Goal: Task Accomplishment & Management: Manage account settings

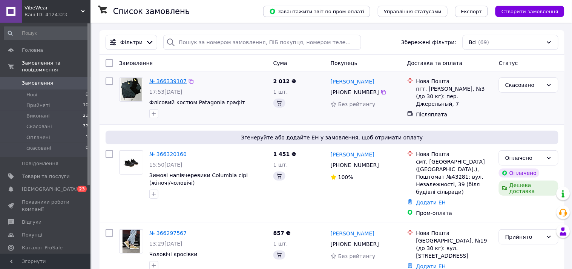
click at [169, 81] on link "№ 366339107" at bounding box center [167, 81] width 37 height 6
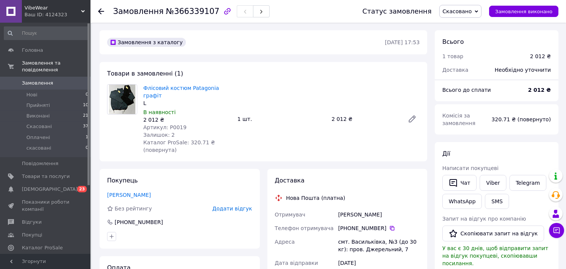
click at [36, 257] on span "Аналітика" at bounding box center [35, 260] width 26 height 7
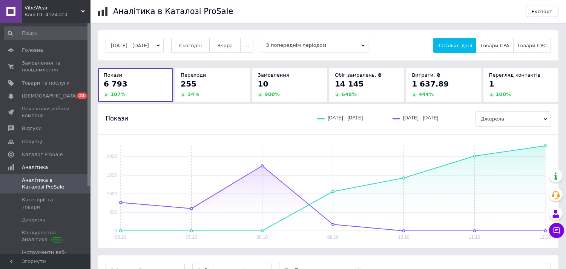
click at [199, 48] on span "Сьогодні" at bounding box center [190, 46] width 23 height 6
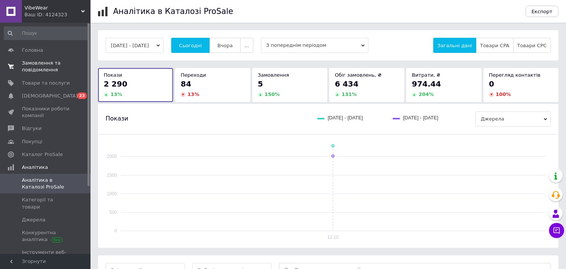
click at [60, 65] on span "Замовлення та повідомлення" at bounding box center [46, 67] width 48 height 14
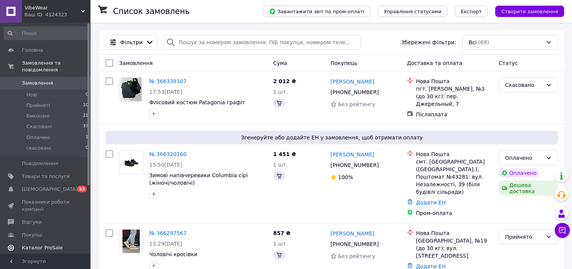
click at [40, 218] on span "Відгуки" at bounding box center [46, 221] width 48 height 7
click at [31, 244] on span "Каталог ProSale" at bounding box center [42, 247] width 41 height 7
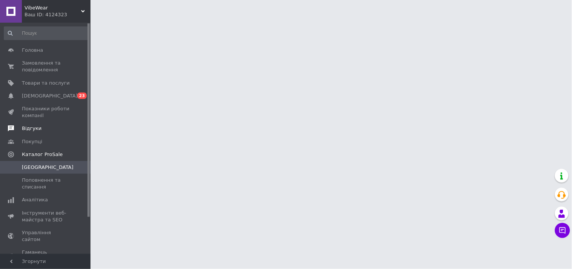
click at [44, 132] on link "Відгуки" at bounding box center [46, 128] width 93 height 13
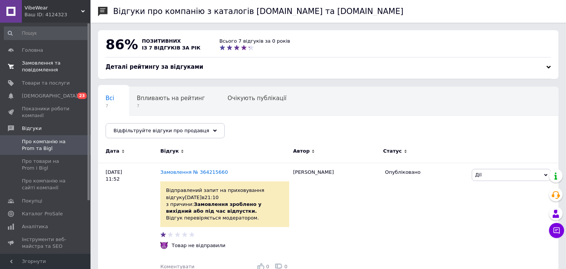
click at [50, 66] on span "Замовлення та повідомлення" at bounding box center [46, 67] width 48 height 14
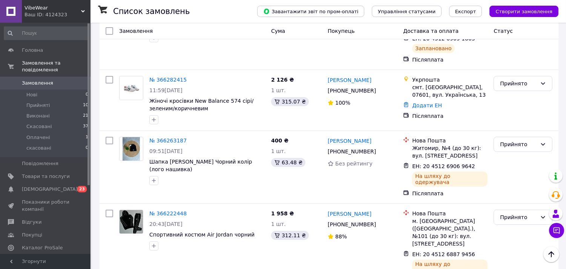
scroll to position [284, 0]
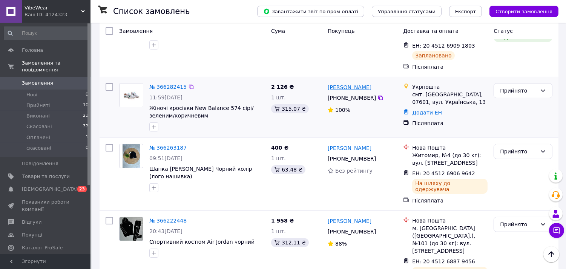
click at [348, 83] on link "[PERSON_NAME]" at bounding box center [350, 87] width 44 height 8
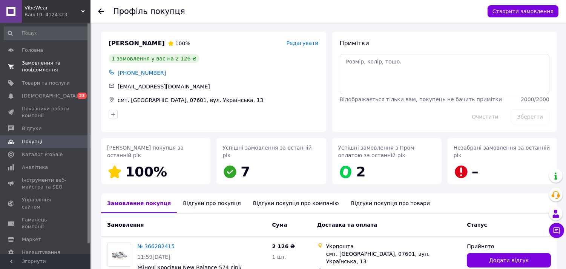
click at [44, 65] on span "Замовлення та повідомлення" at bounding box center [46, 67] width 48 height 14
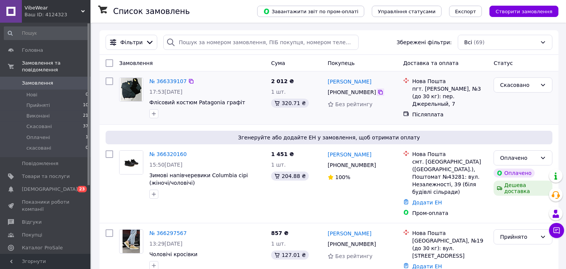
click at [378, 92] on icon at bounding box center [381, 92] width 6 height 6
drag, startPoint x: 88, startPoint y: 172, endPoint x: 88, endPoint y: 163, distance: 9.1
click at [88, 236] on div at bounding box center [89, 137] width 2 height 229
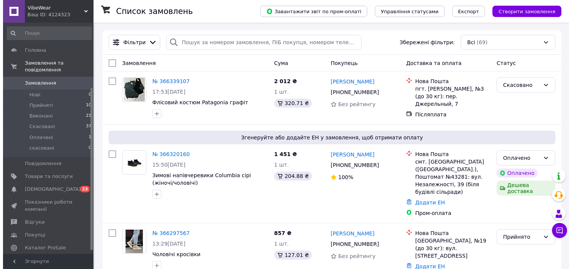
scroll to position [92, 0]
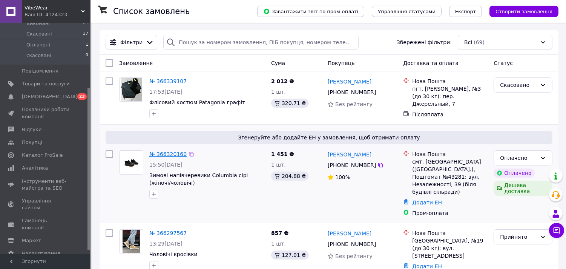
click at [167, 152] on link "№ 366320160" at bounding box center [167, 154] width 37 height 6
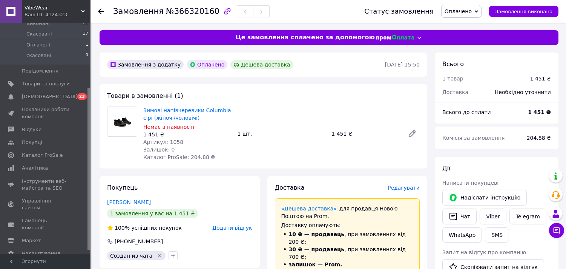
click at [100, 11] on icon at bounding box center [101, 11] width 6 height 6
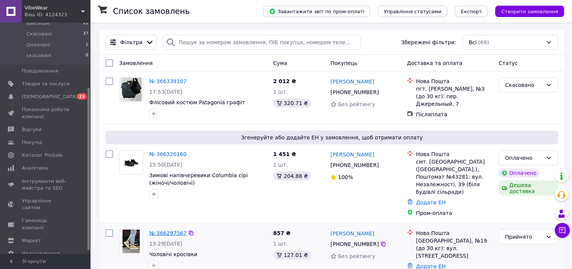
click at [165, 230] on link "№ 366297567" at bounding box center [167, 233] width 37 height 6
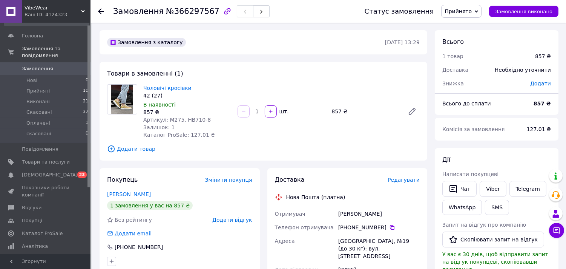
scroll to position [1, 0]
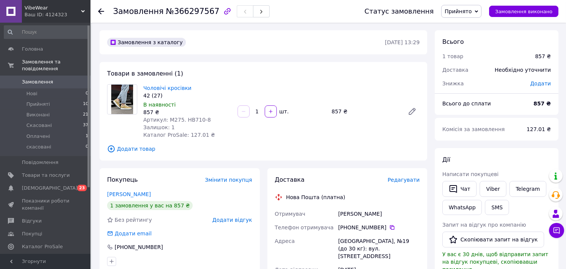
drag, startPoint x: 88, startPoint y: 106, endPoint x: 89, endPoint y: 42, distance: 63.8
click at [89, 42] on div at bounding box center [89, 105] width 2 height 161
click at [43, 172] on span "Товари та послуги" at bounding box center [46, 175] width 48 height 7
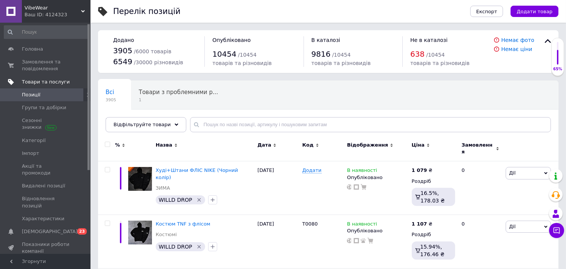
click at [49, 82] on span "Товари та послуги" at bounding box center [46, 81] width 48 height 7
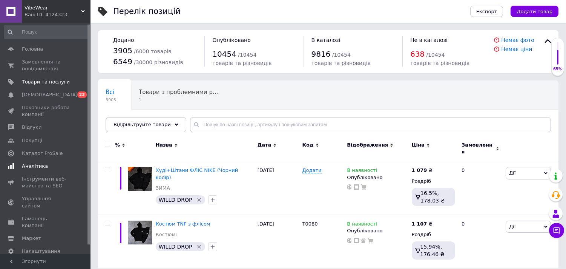
click at [54, 166] on span "Аналітика" at bounding box center [46, 166] width 48 height 7
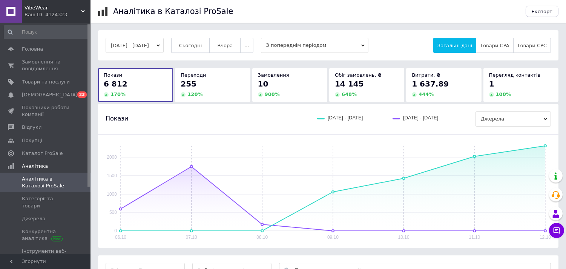
click at [201, 46] on span "Сьогодні" at bounding box center [190, 46] width 23 height 6
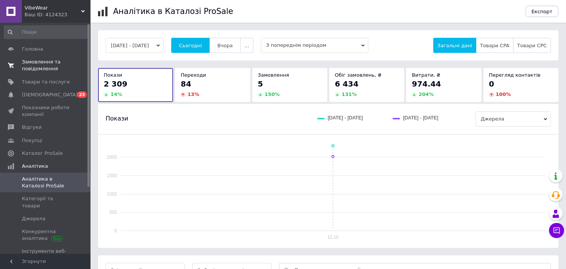
click at [62, 67] on span "Замовлення та повідомлення" at bounding box center [46, 65] width 48 height 14
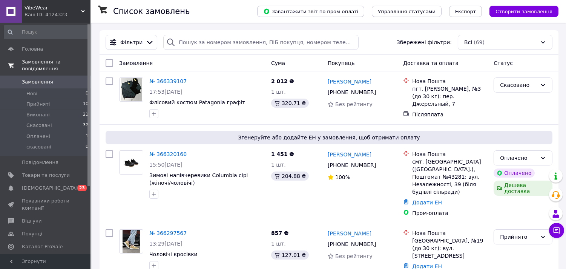
click at [63, 62] on span "Замовлення та повідомлення" at bounding box center [56, 65] width 69 height 14
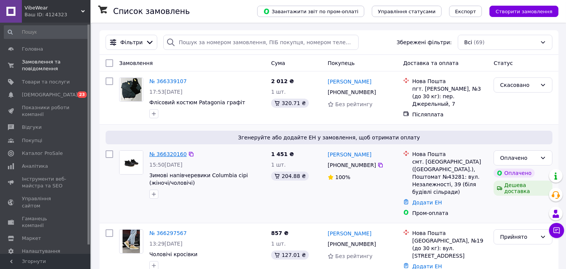
click at [166, 156] on link "№ 366320160" at bounding box center [167, 154] width 37 height 6
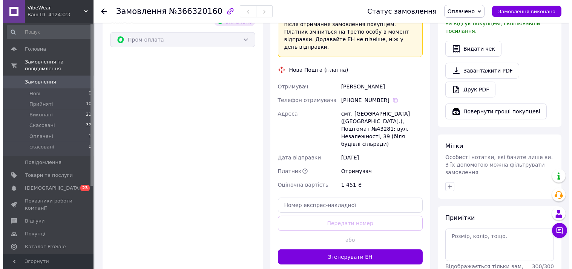
scroll to position [137, 0]
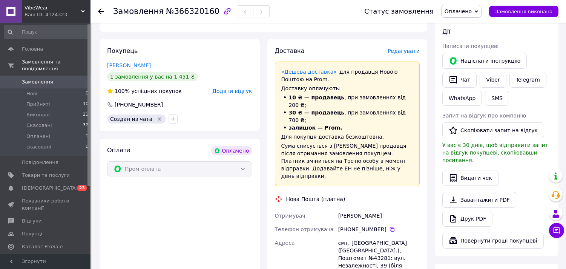
click at [412, 51] on span "Редагувати" at bounding box center [404, 51] width 32 height 6
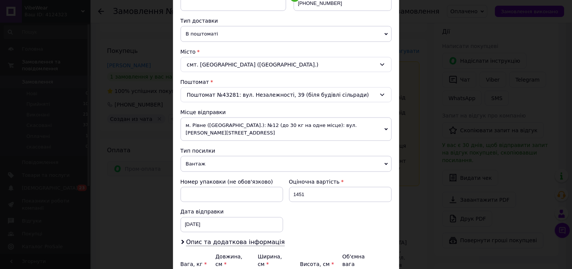
scroll to position [164, 0]
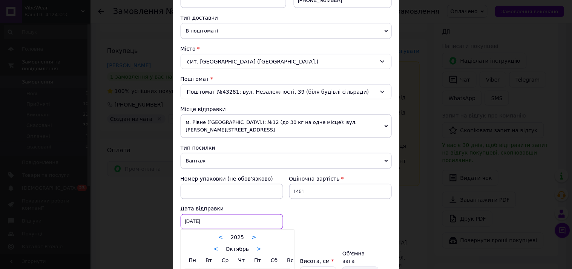
click at [188, 214] on div "[DATE] < 2025 > < Октябрь > Пн Вт Ср Чт Пт Сб Вс 29 30 1 2 3 4 5 6 7 8 9 10 11 …" at bounding box center [232, 221] width 103 height 15
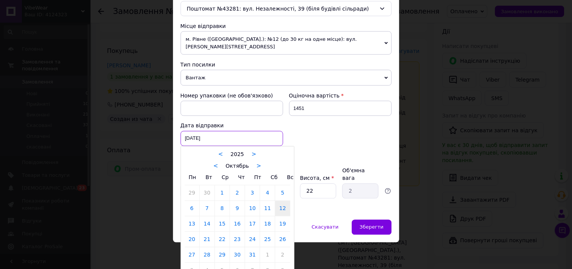
scroll to position [250, 0]
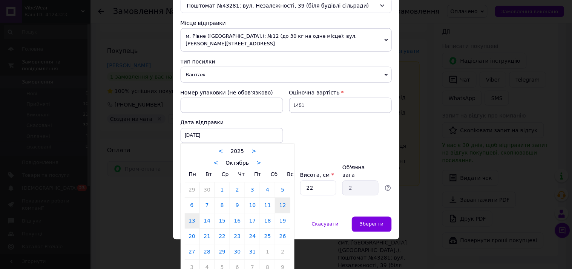
click at [191, 213] on link "13" at bounding box center [192, 220] width 15 height 15
type input "[DATE]"
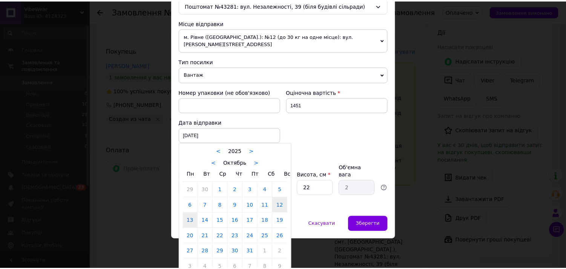
scroll to position [233, 0]
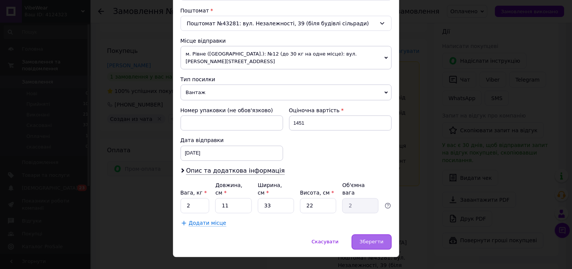
click at [371, 239] on span "Зберегти" at bounding box center [372, 242] width 24 height 6
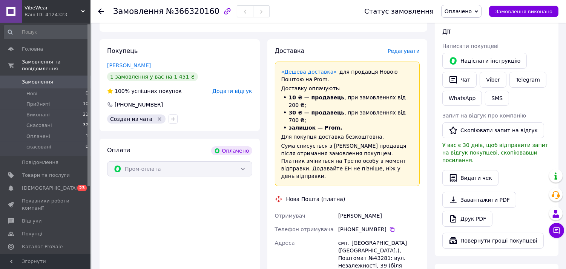
scroll to position [0, 0]
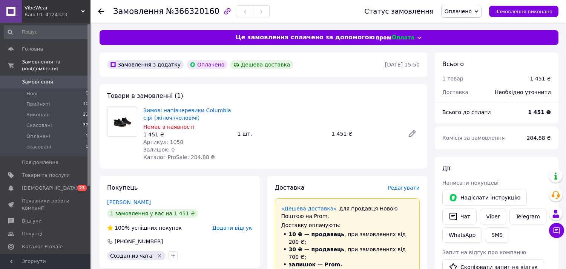
click at [55, 78] on span "Замовлення" at bounding box center [46, 81] width 48 height 7
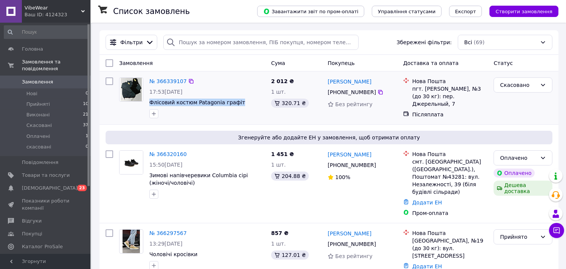
drag, startPoint x: 235, startPoint y: 102, endPoint x: 148, endPoint y: 103, distance: 87.1
click at [148, 103] on div "№ 366339107 17:53[DATE] Флісовий костюм Patagonia графіт" at bounding box center [207, 97] width 122 height 47
copy span "Флісовий костюм Patagonia графіт"
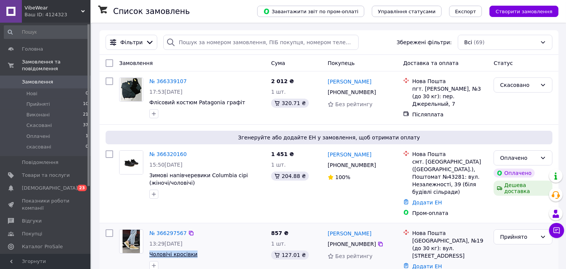
drag, startPoint x: 199, startPoint y: 246, endPoint x: 149, endPoint y: 247, distance: 50.2
click at [149, 250] on span "Чоловічі кросівки" at bounding box center [207, 254] width 116 height 8
copy span "Чоловічі кросівки"
